Goal: Communication & Community: Answer question/provide support

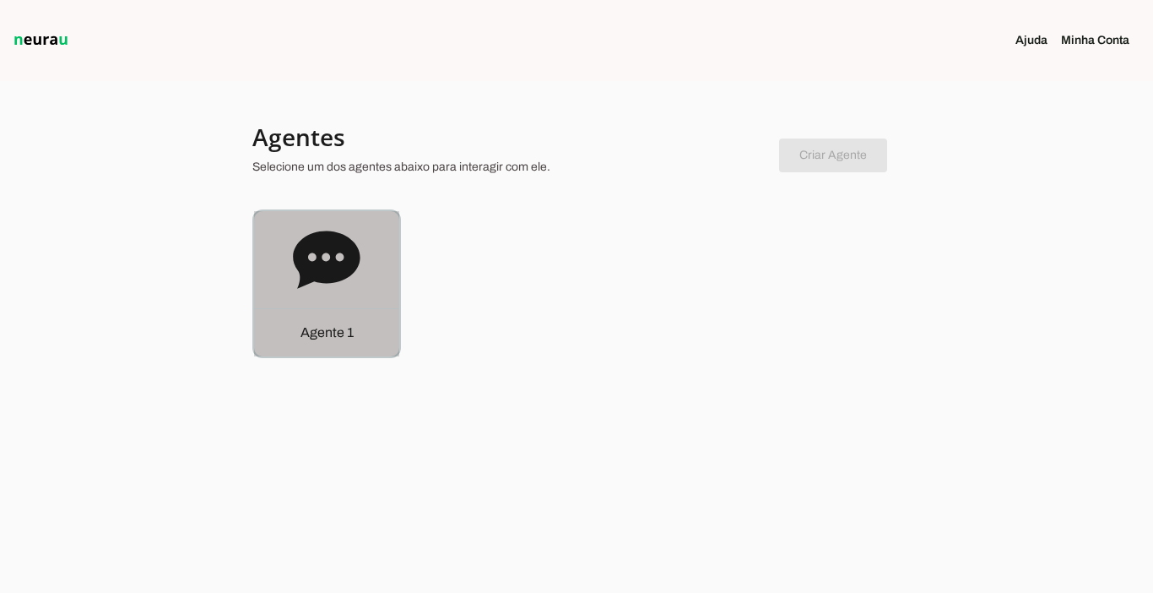
click at [290, 322] on div "Agente 1" at bounding box center [326, 332] width 145 height 48
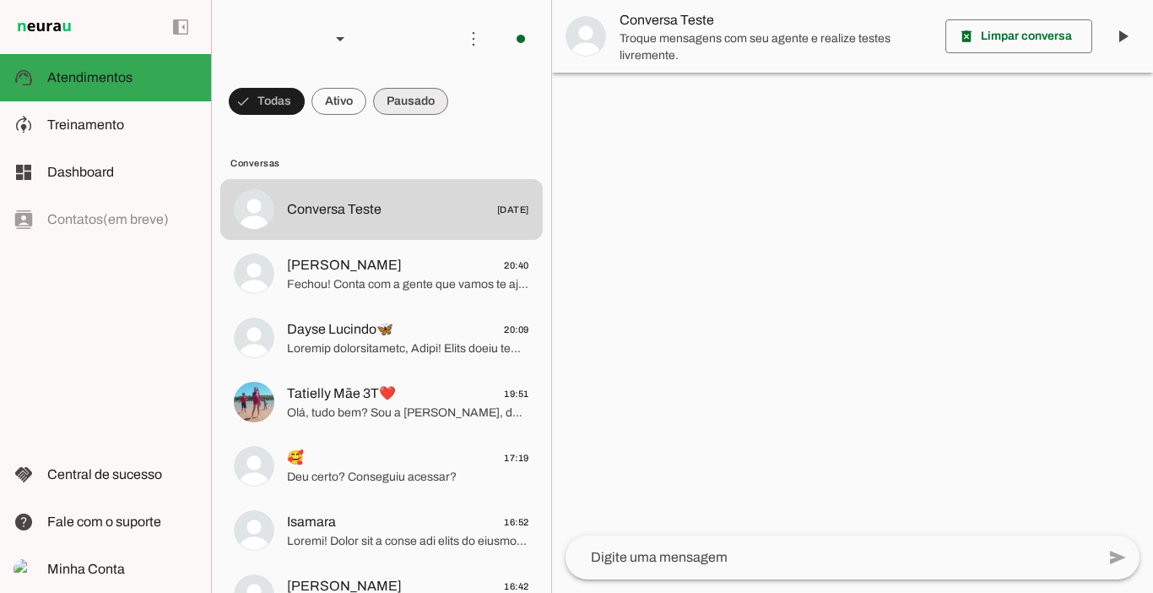
click at [418, 91] on span at bounding box center [410, 101] width 75 height 41
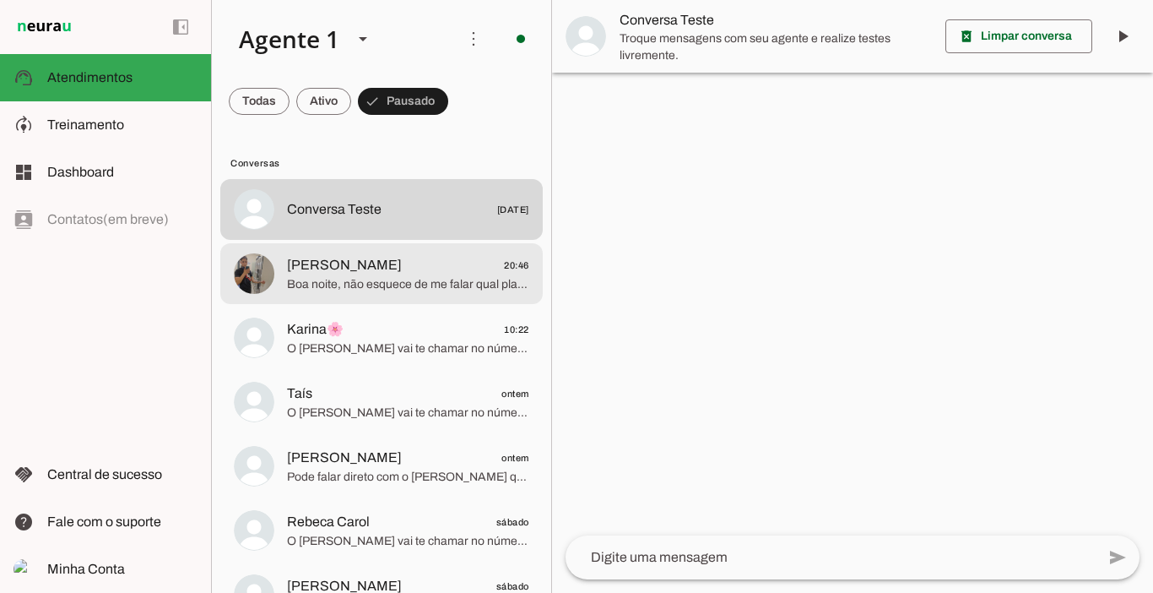
click at [385, 268] on span "[PERSON_NAME] 20:46" at bounding box center [408, 265] width 242 height 21
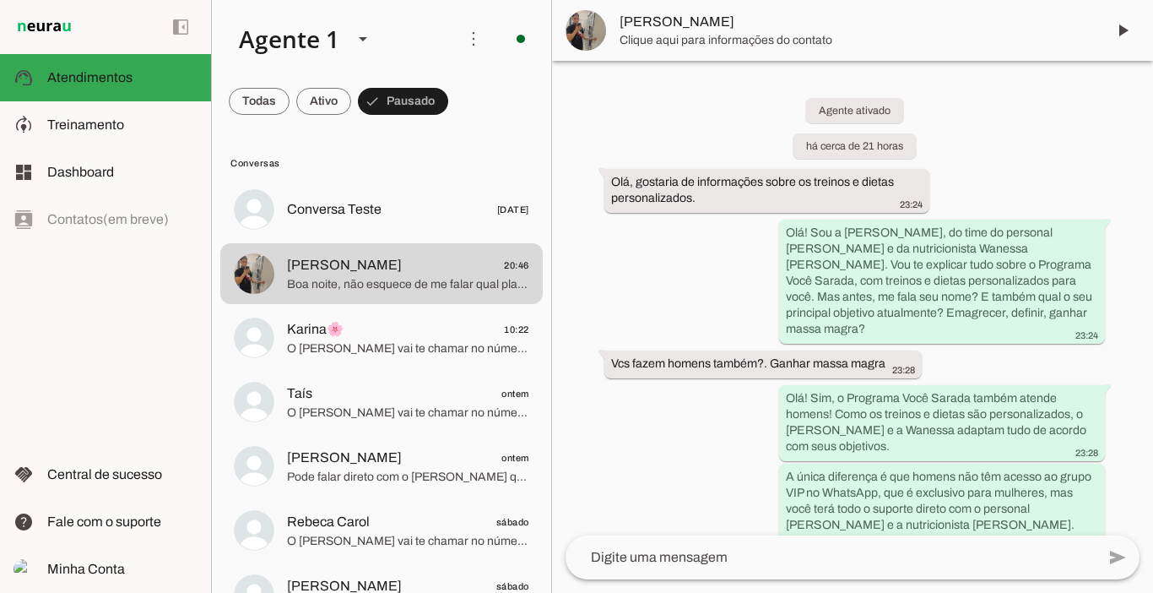
scroll to position [2160, 0]
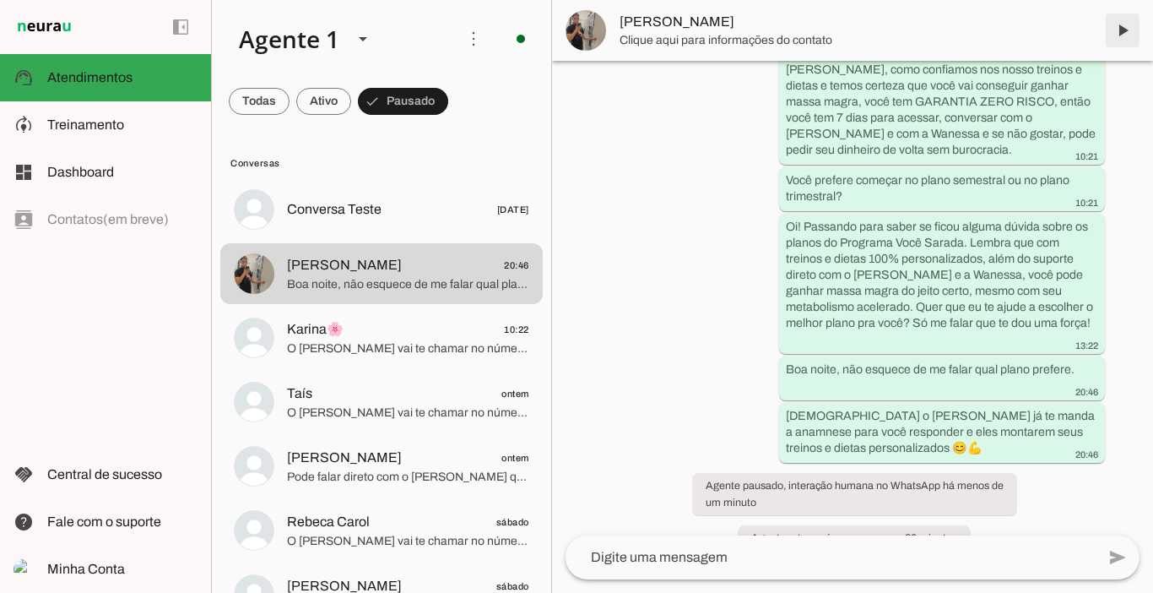
click at [1120, 27] on span at bounding box center [1123, 30] width 41 height 41
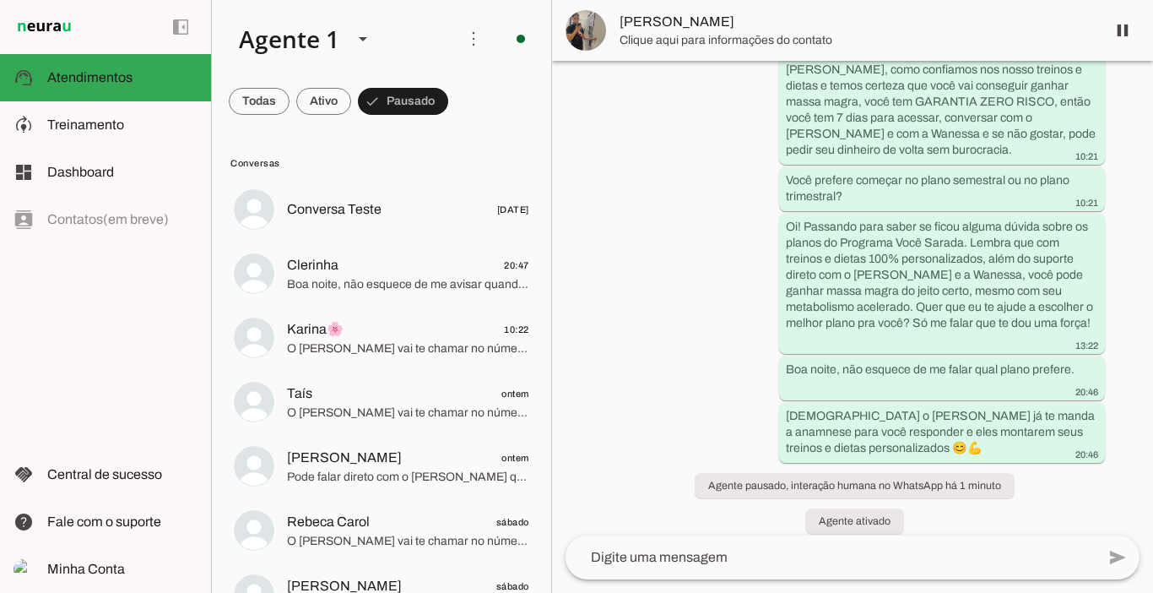
scroll to position [2143, 0]
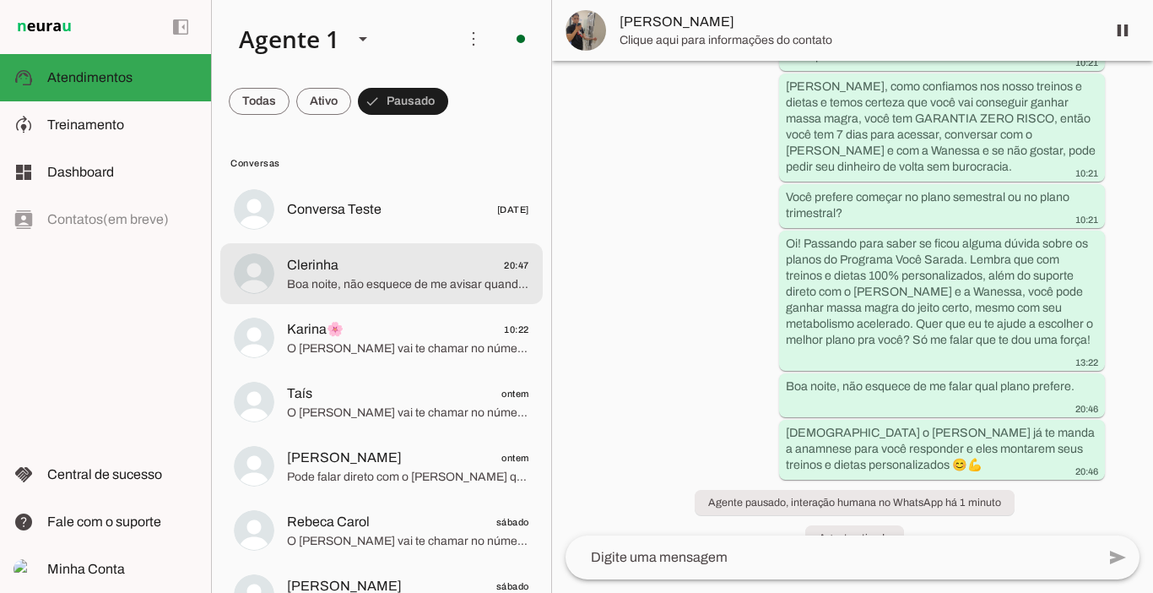
click at [385, 271] on span "Clerinha 20:47" at bounding box center [408, 265] width 242 height 21
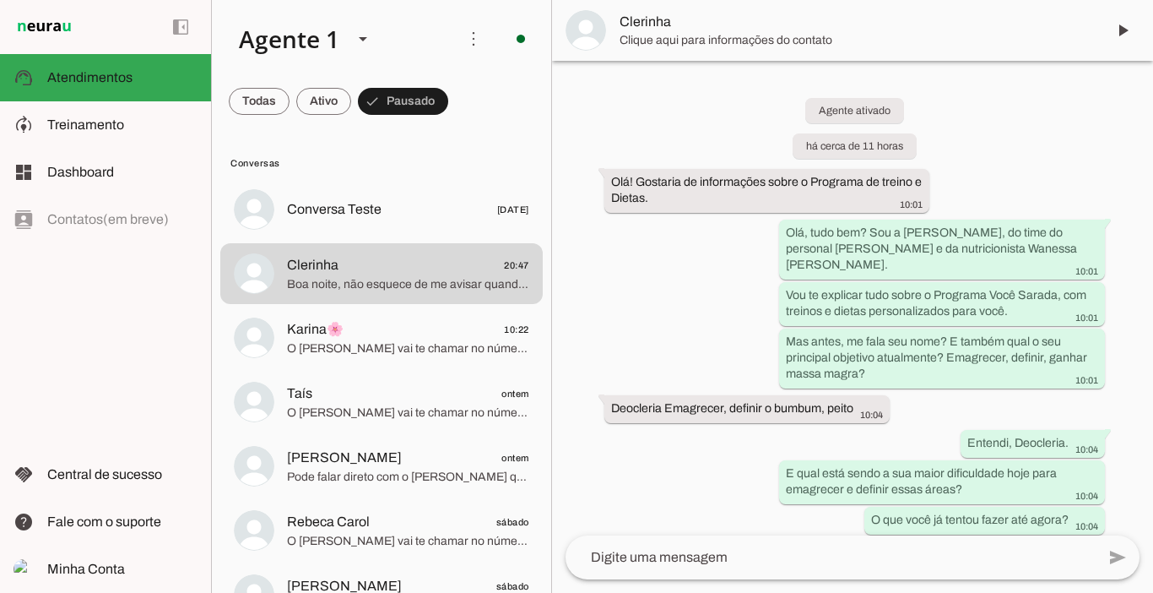
scroll to position [2720, 0]
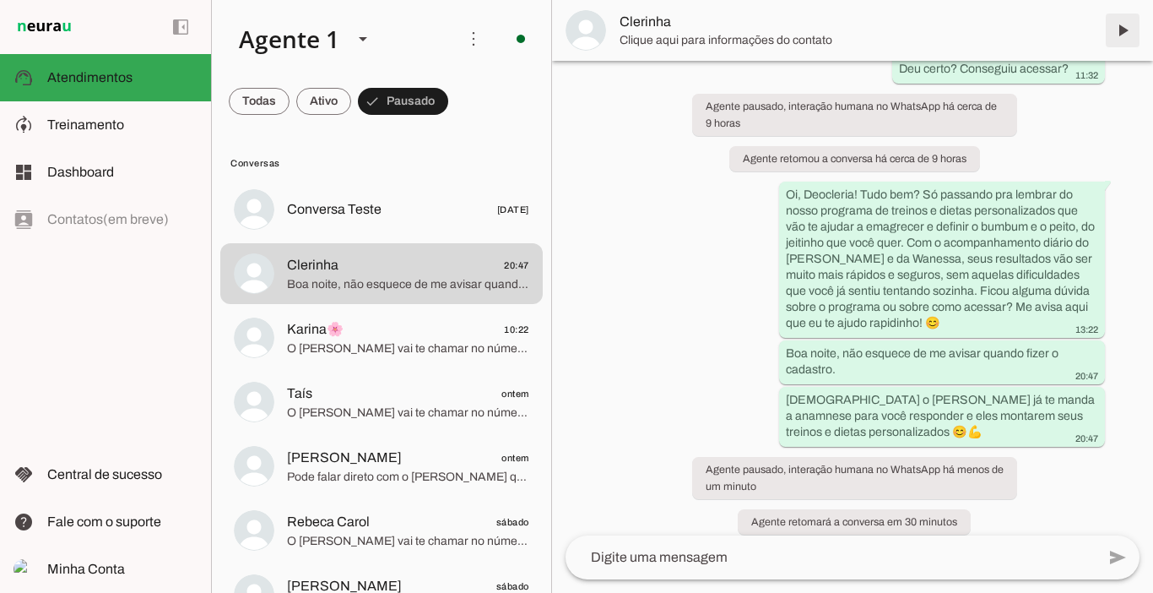
click at [1118, 40] on span at bounding box center [1123, 30] width 41 height 41
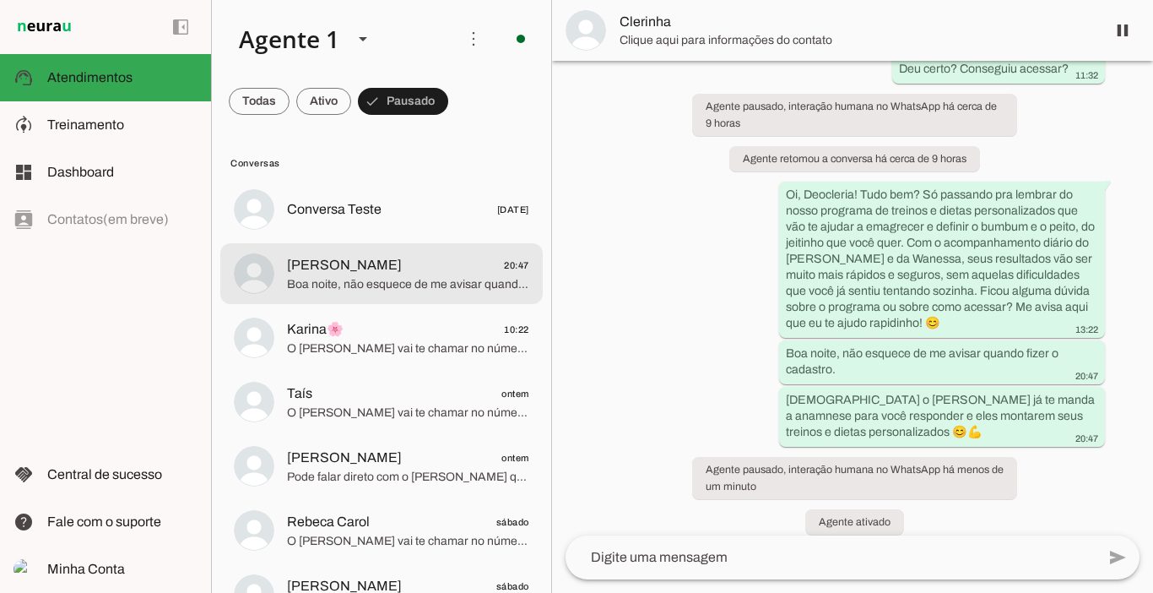
click at [374, 280] on span "Boa noite, não esquece de me avisar quando fizer o cadastro. Daí o [PERSON_NAME…" at bounding box center [408, 284] width 242 height 17
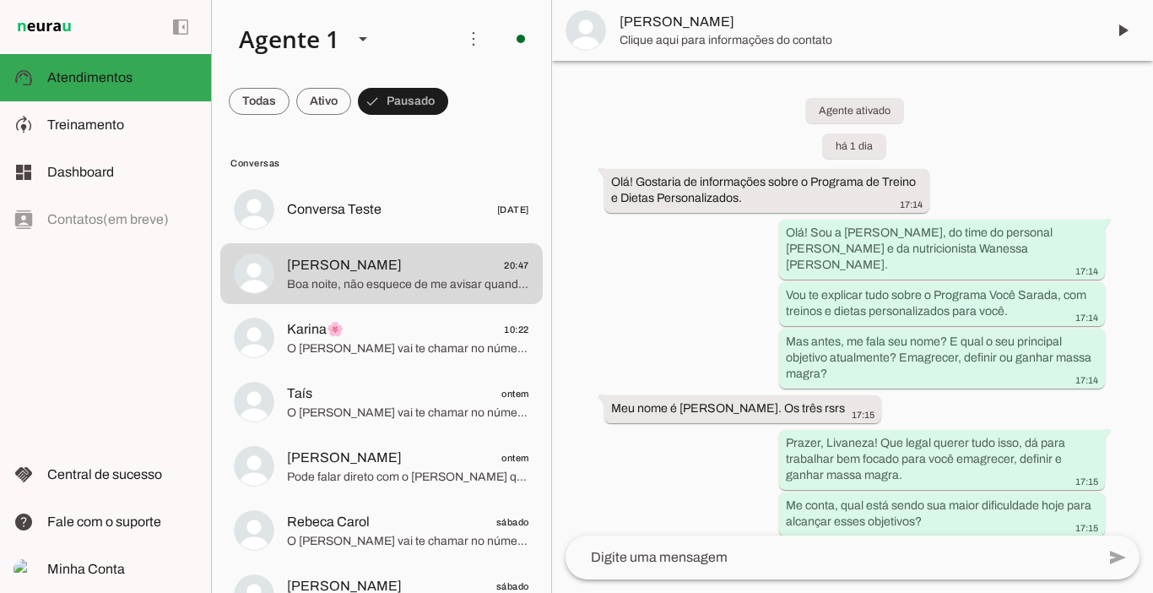
scroll to position [3102, 0]
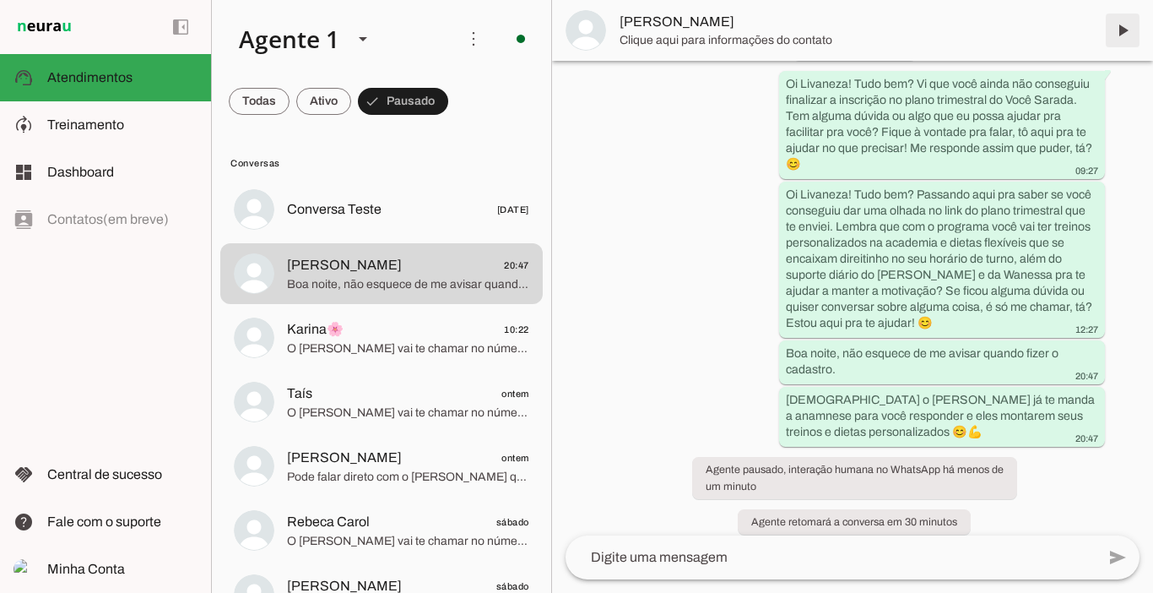
click at [1123, 27] on span at bounding box center [1123, 30] width 41 height 41
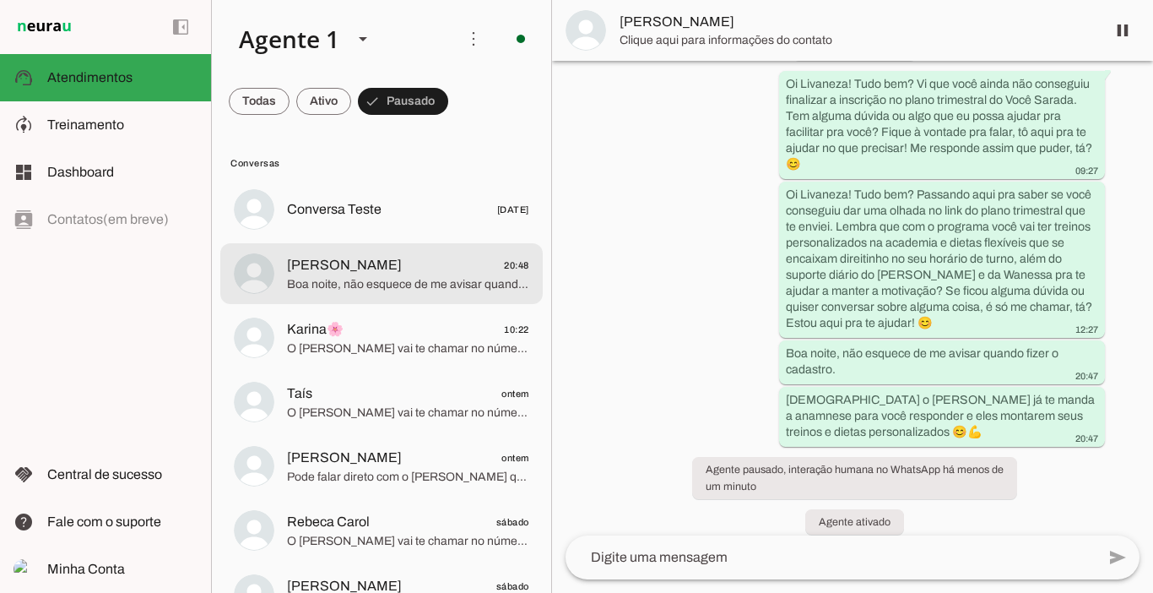
click at [452, 276] on span "Boa noite, não esquece de me avisar quando fizer o cadastro. Daí o [PERSON_NAME…" at bounding box center [408, 284] width 242 height 17
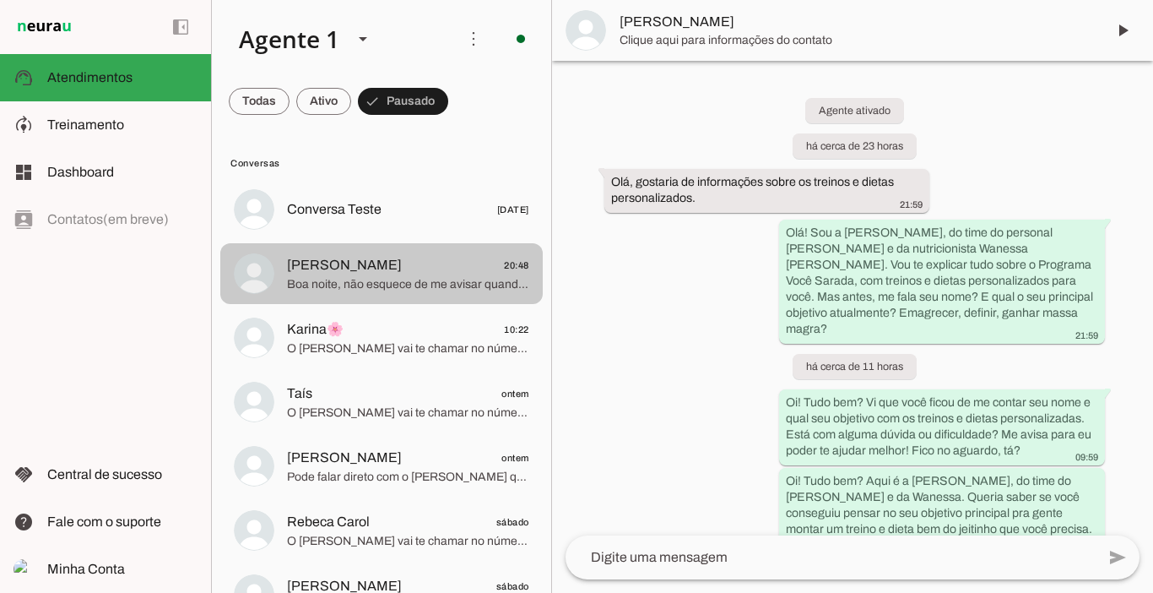
scroll to position [3254, 0]
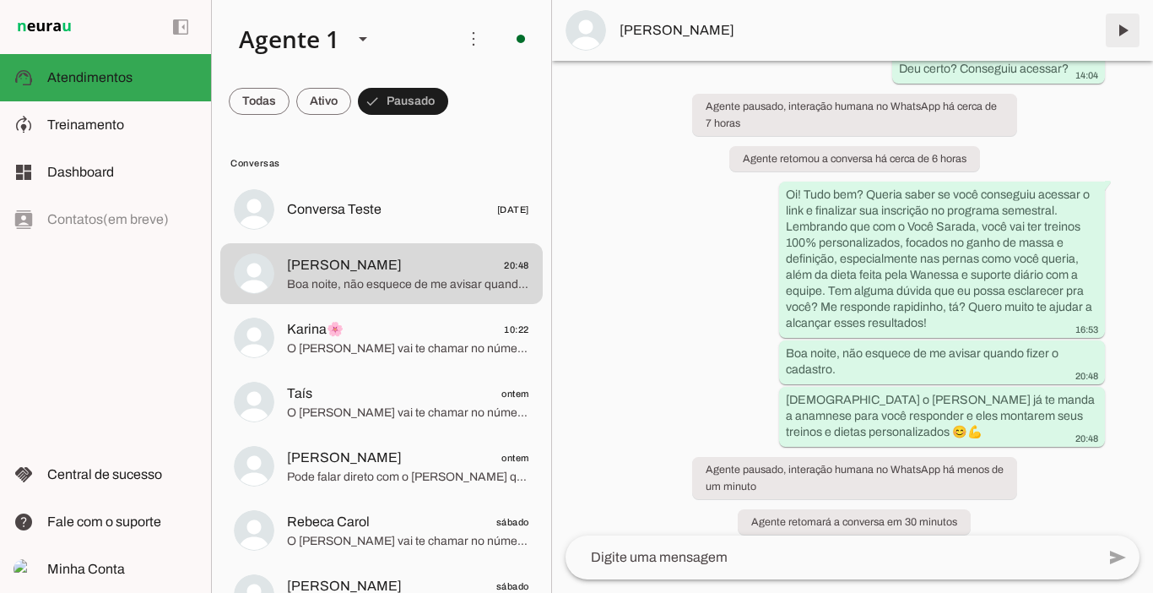
click at [1121, 33] on span at bounding box center [1123, 30] width 41 height 41
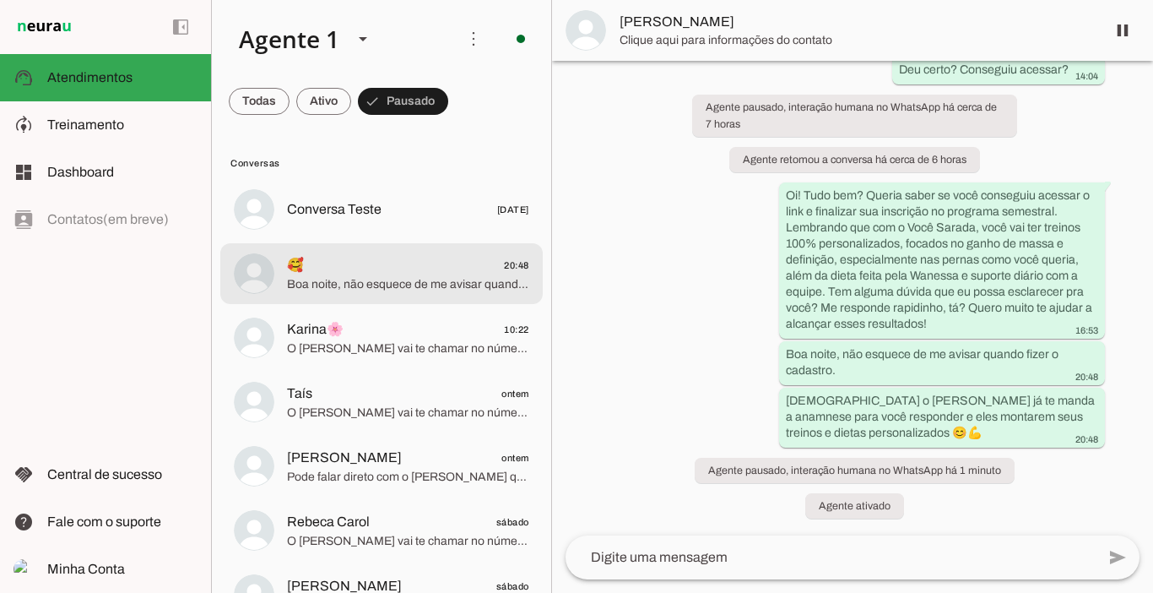
scroll to position [3237, 0]
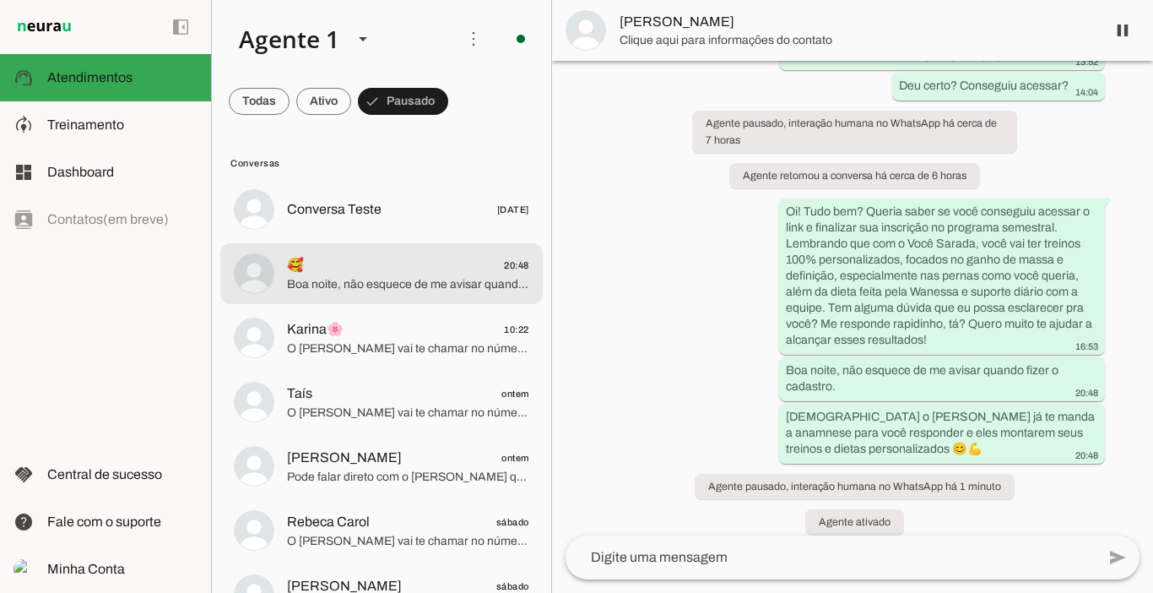
click at [345, 269] on span "🥰 20:48" at bounding box center [408, 265] width 242 height 21
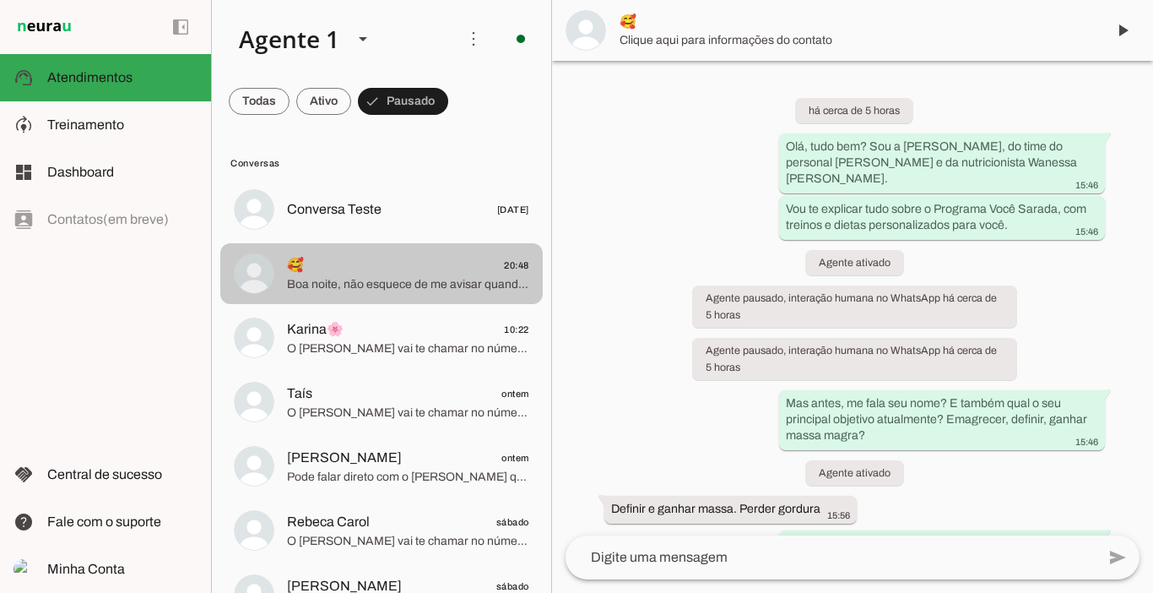
scroll to position [3354, 0]
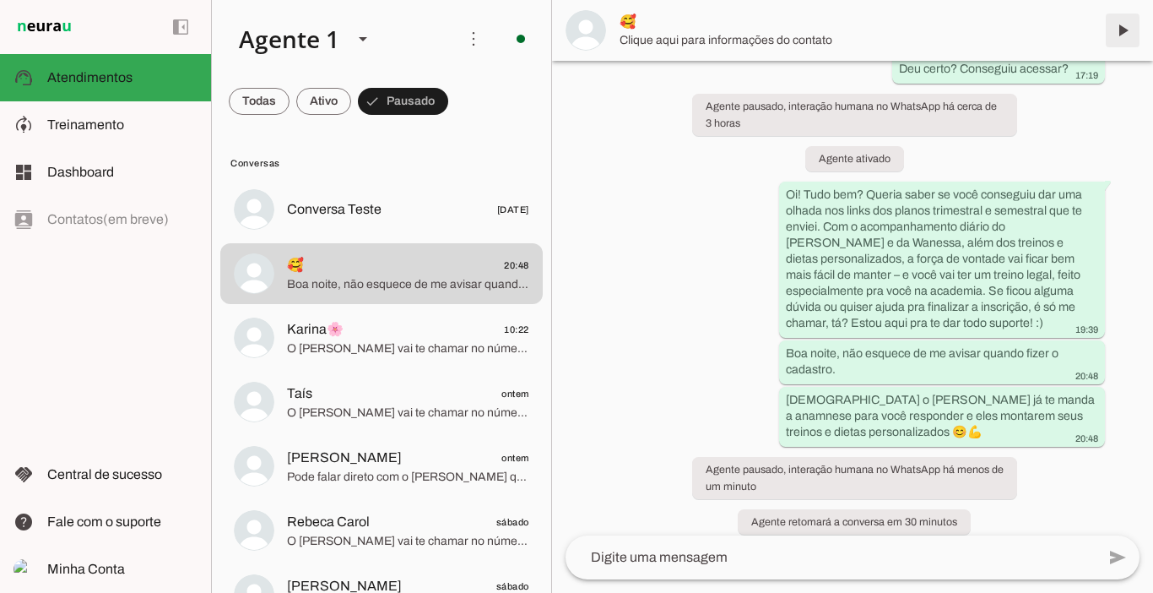
click at [1119, 31] on span at bounding box center [1123, 30] width 41 height 41
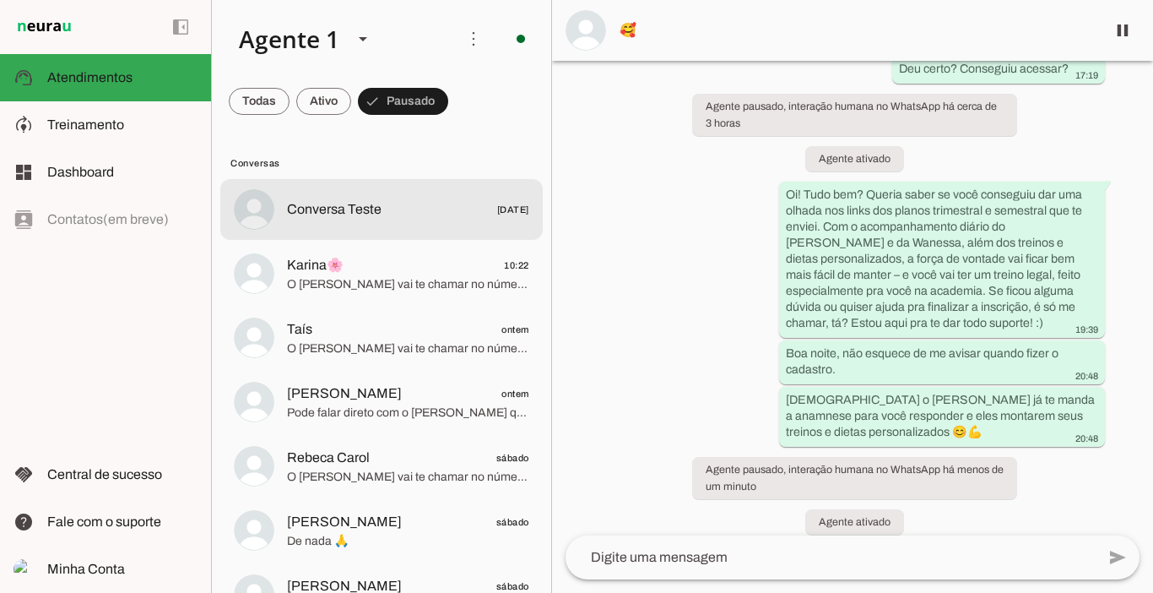
click at [339, 200] on span "Conversa Teste" at bounding box center [334, 209] width 95 height 20
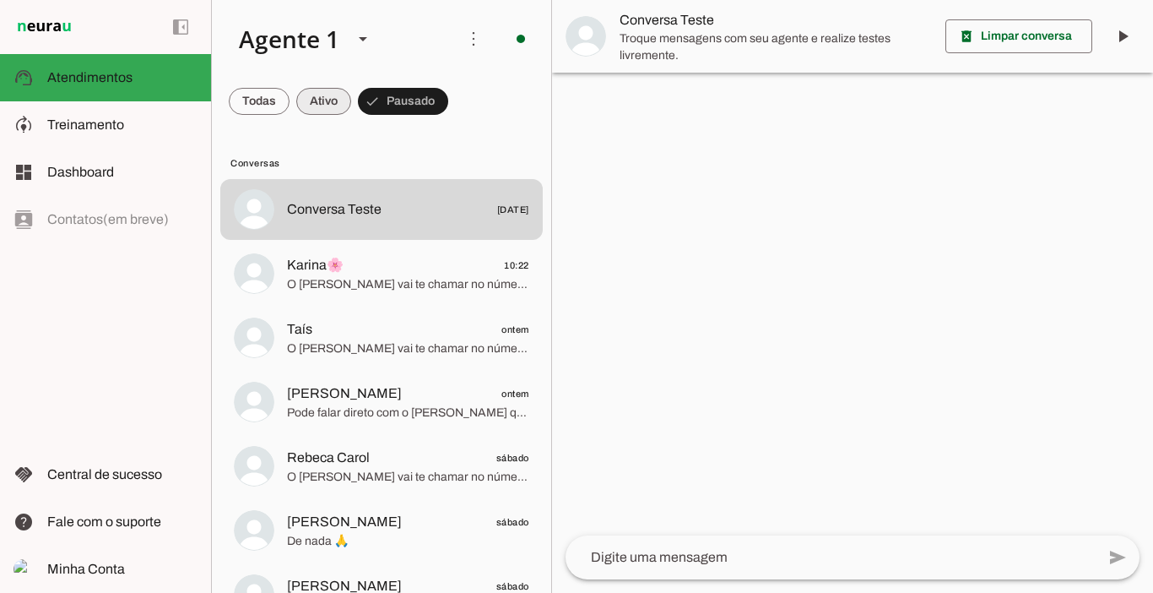
click at [313, 108] on span at bounding box center [323, 101] width 55 height 41
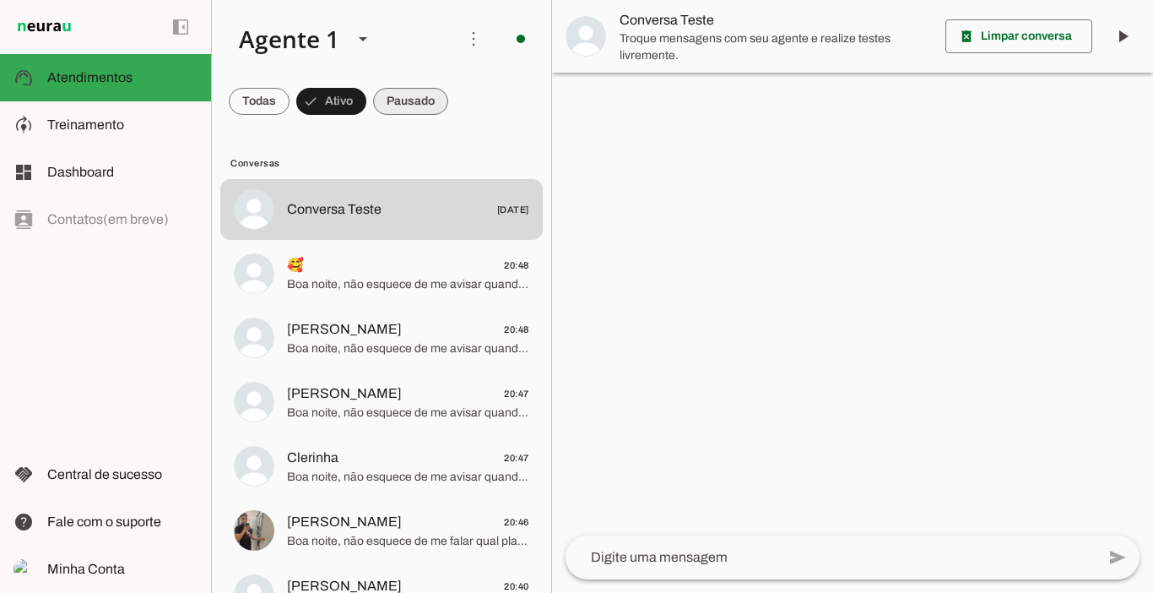
click at [398, 99] on span at bounding box center [410, 101] width 75 height 41
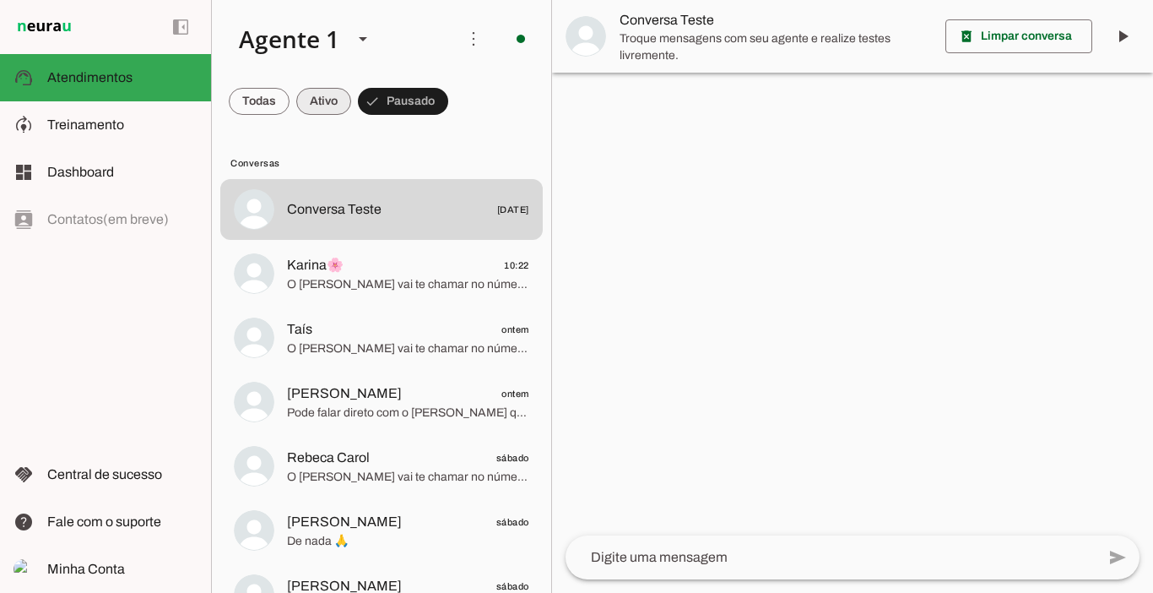
click at [317, 93] on span at bounding box center [323, 101] width 55 height 41
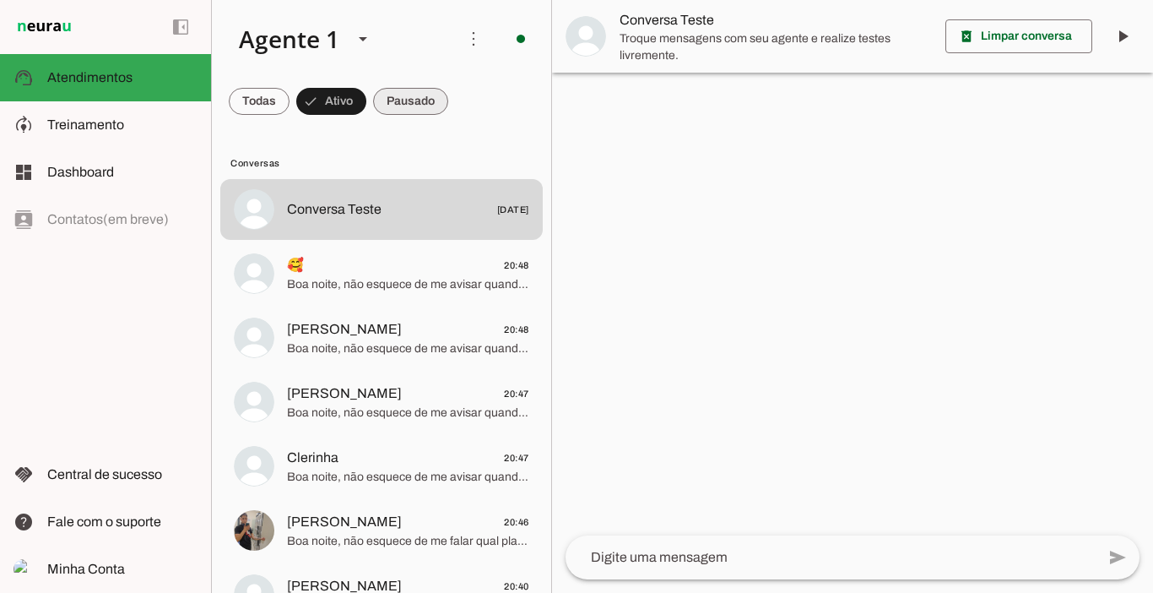
click at [398, 101] on span at bounding box center [410, 101] width 75 height 41
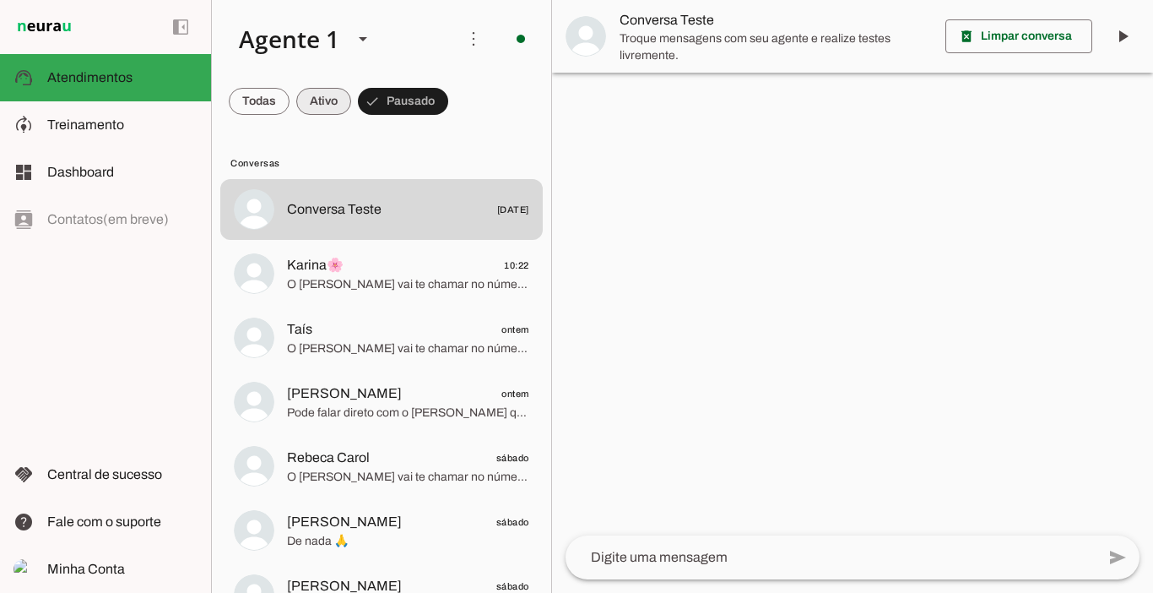
click at [342, 100] on span at bounding box center [323, 101] width 55 height 41
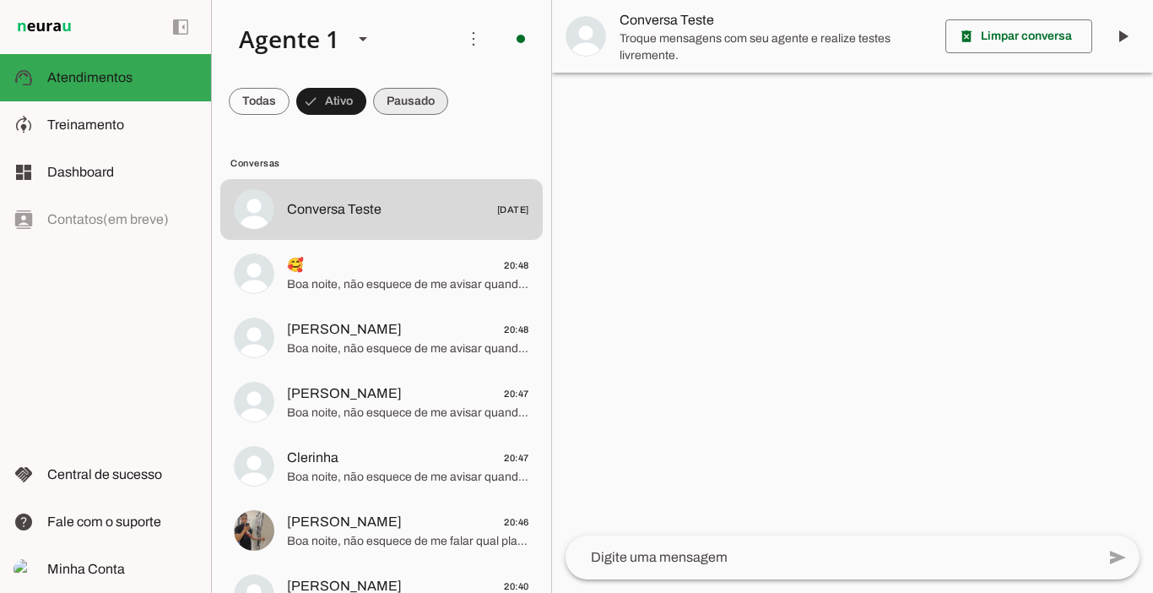
click at [407, 102] on span at bounding box center [410, 101] width 75 height 41
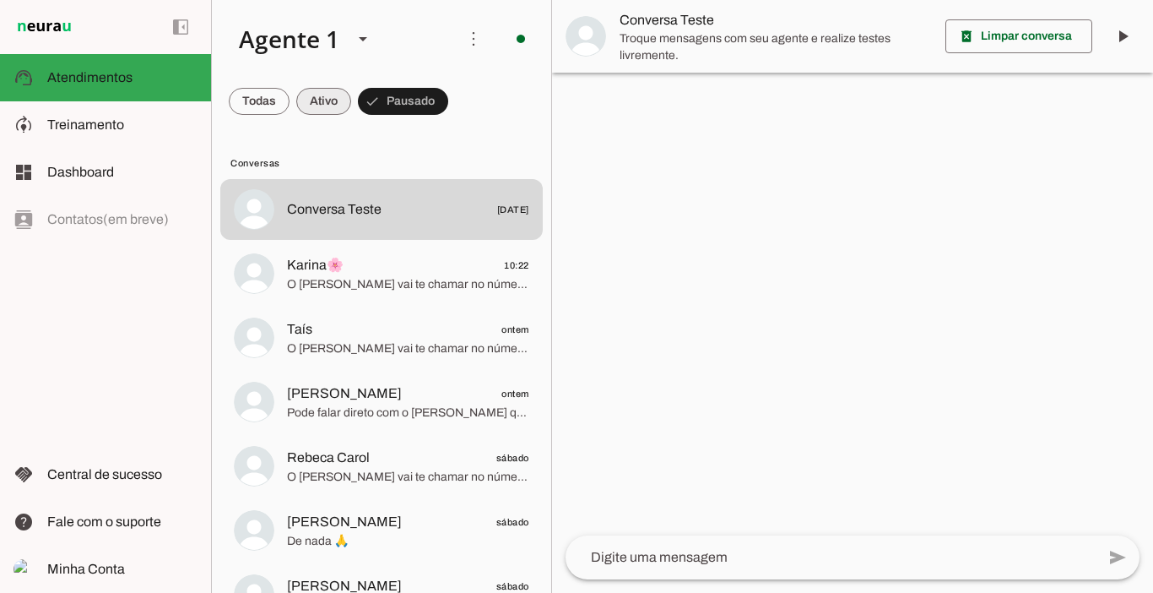
click at [322, 105] on span at bounding box center [323, 101] width 55 height 41
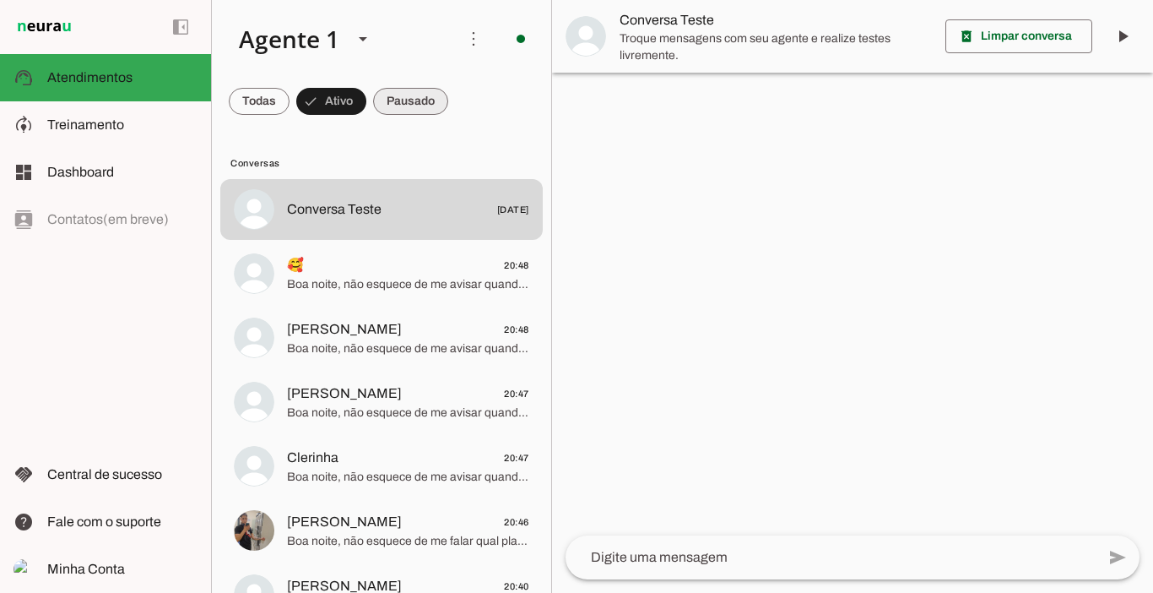
click at [431, 102] on span at bounding box center [410, 101] width 75 height 41
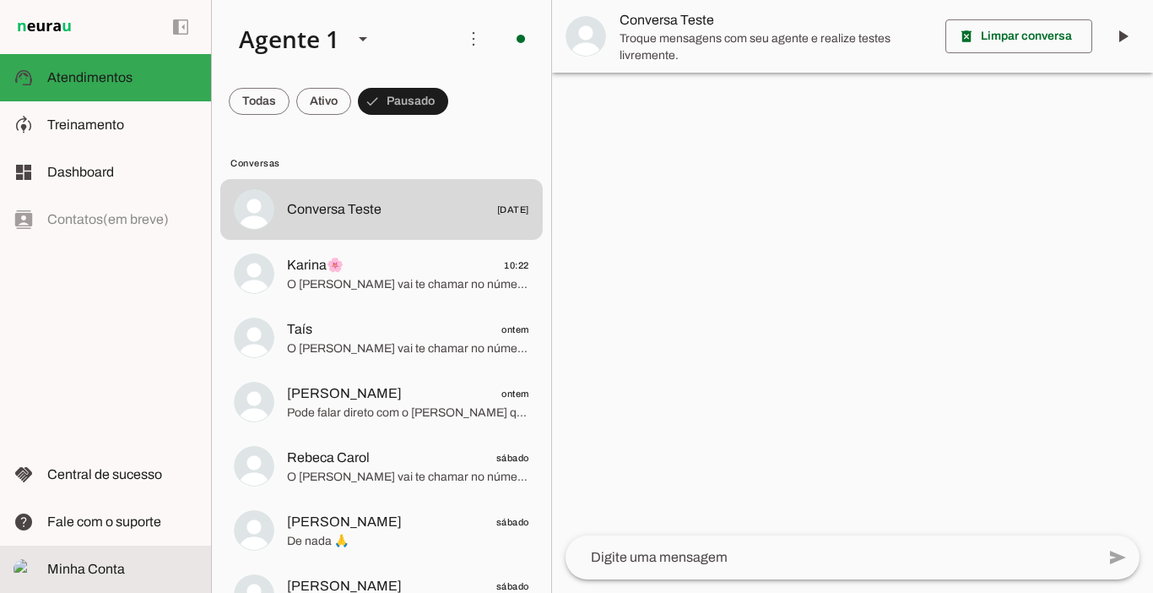
click at [86, 561] on span "Minha Conta" at bounding box center [86, 568] width 78 height 14
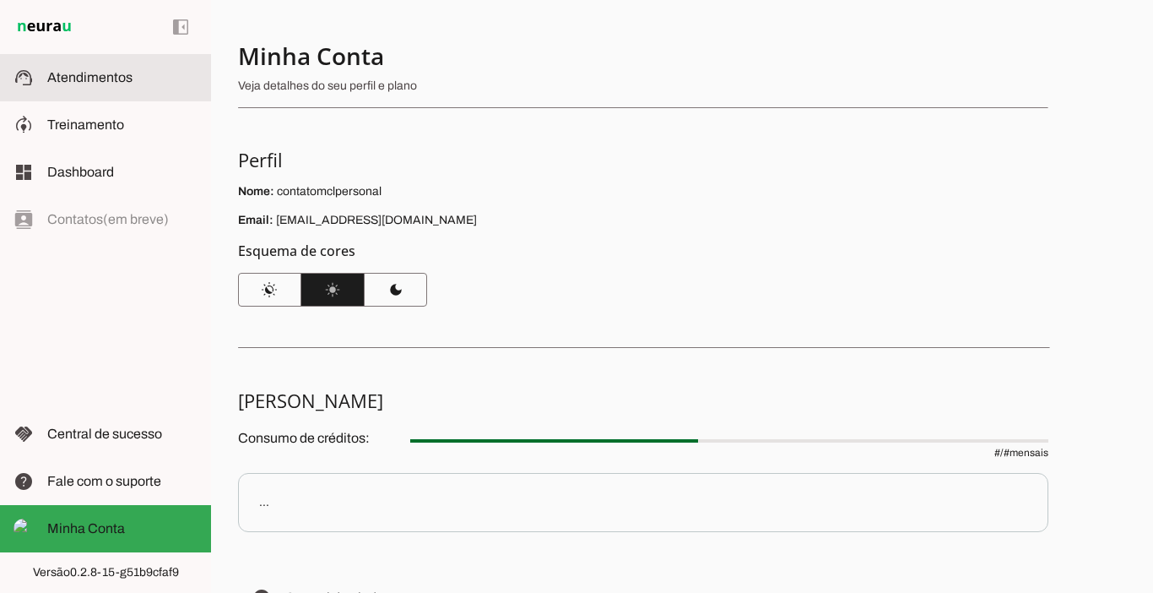
click at [62, 79] on span "Atendimentos" at bounding box center [89, 77] width 85 height 14
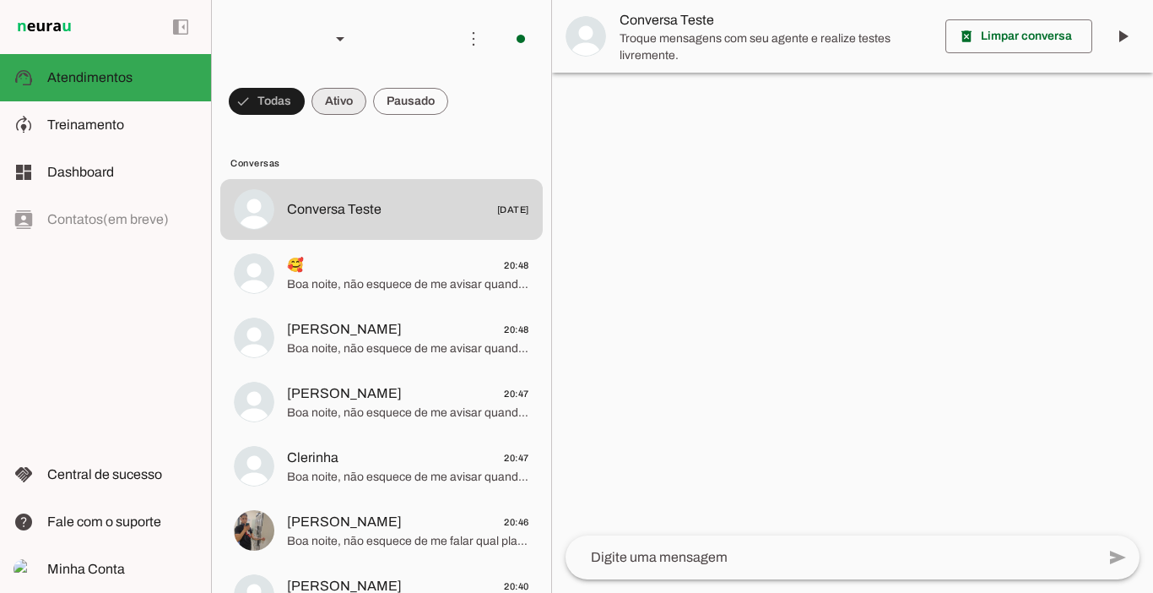
click at [340, 107] on span at bounding box center [339, 101] width 55 height 41
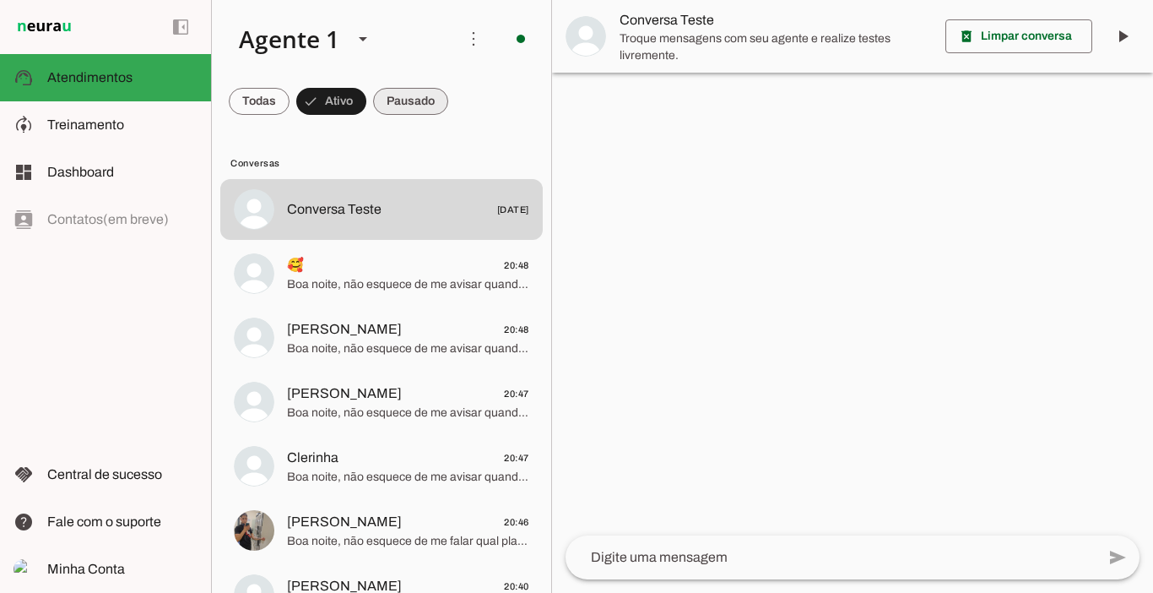
click at [387, 102] on span at bounding box center [410, 101] width 75 height 41
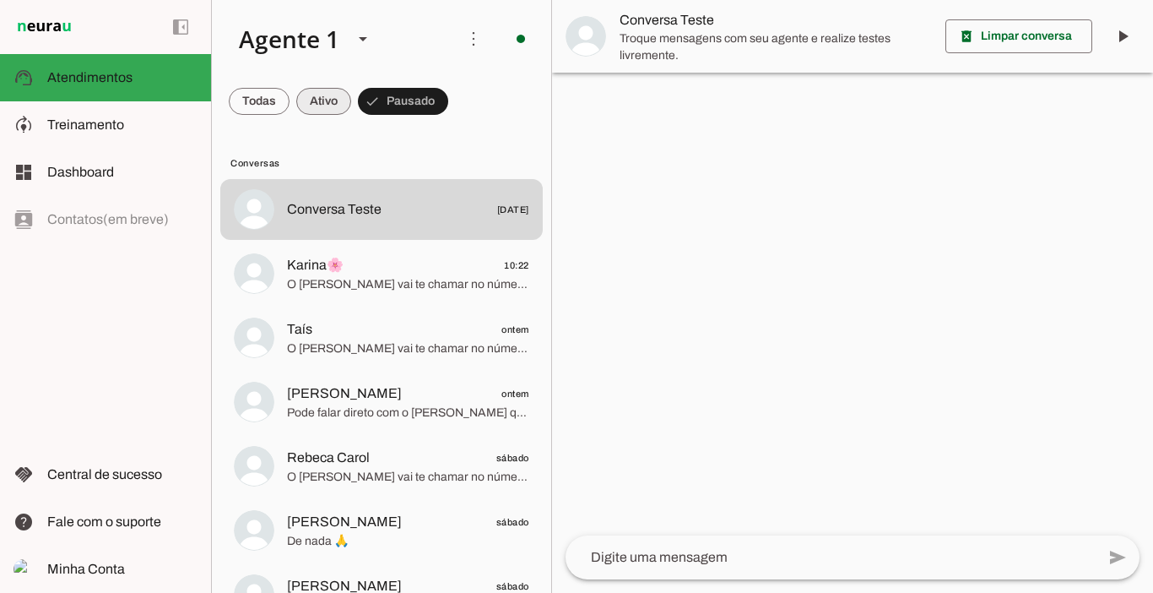
click at [331, 102] on span at bounding box center [323, 101] width 55 height 41
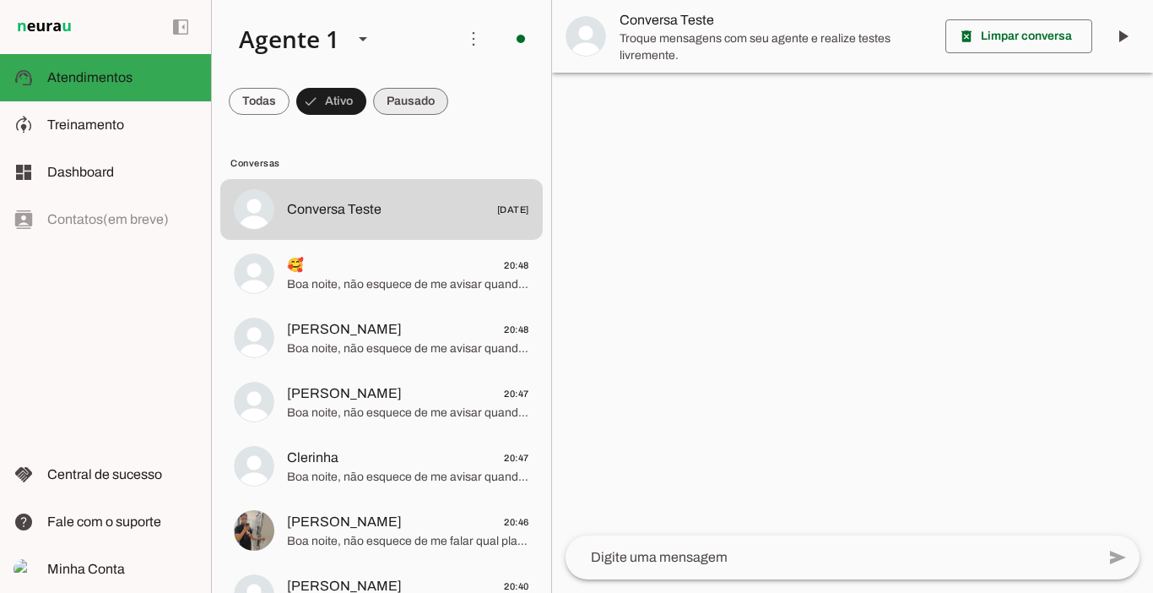
click at [389, 106] on span at bounding box center [410, 101] width 75 height 41
